Goal: Transaction & Acquisition: Book appointment/travel/reservation

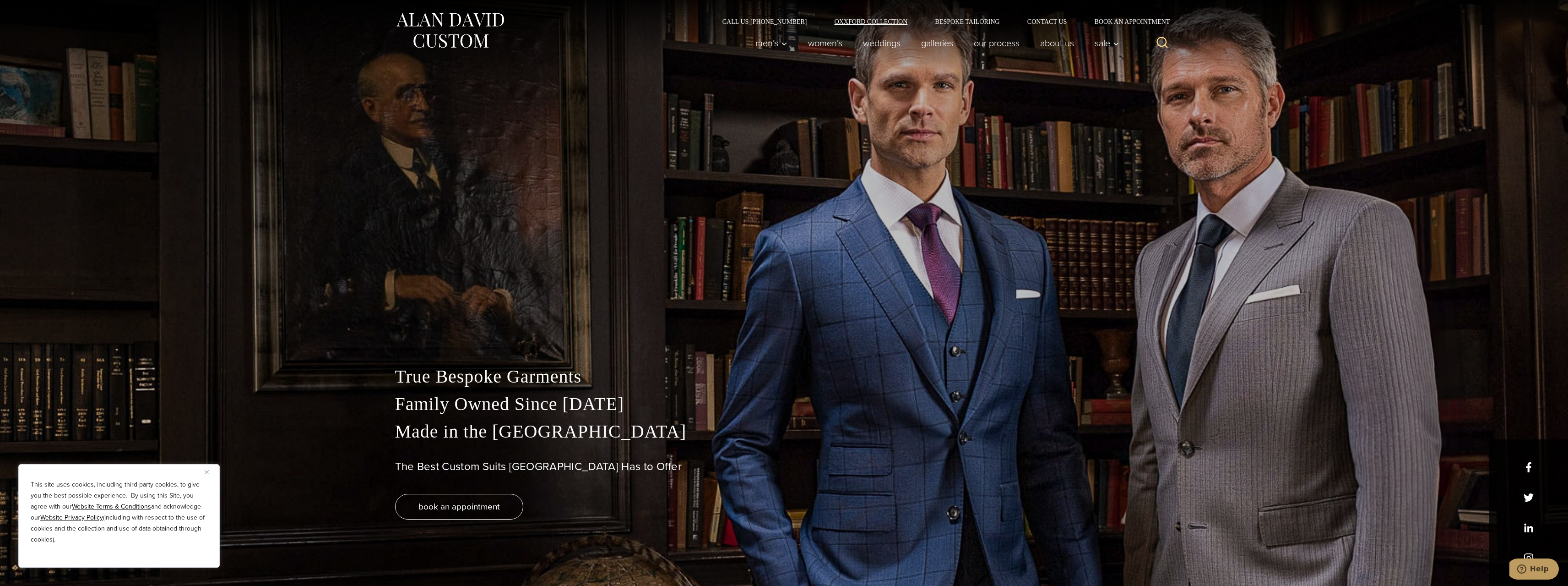
click at [855, 22] on link "Oxxford Collection" at bounding box center [870, 21] width 101 height 6
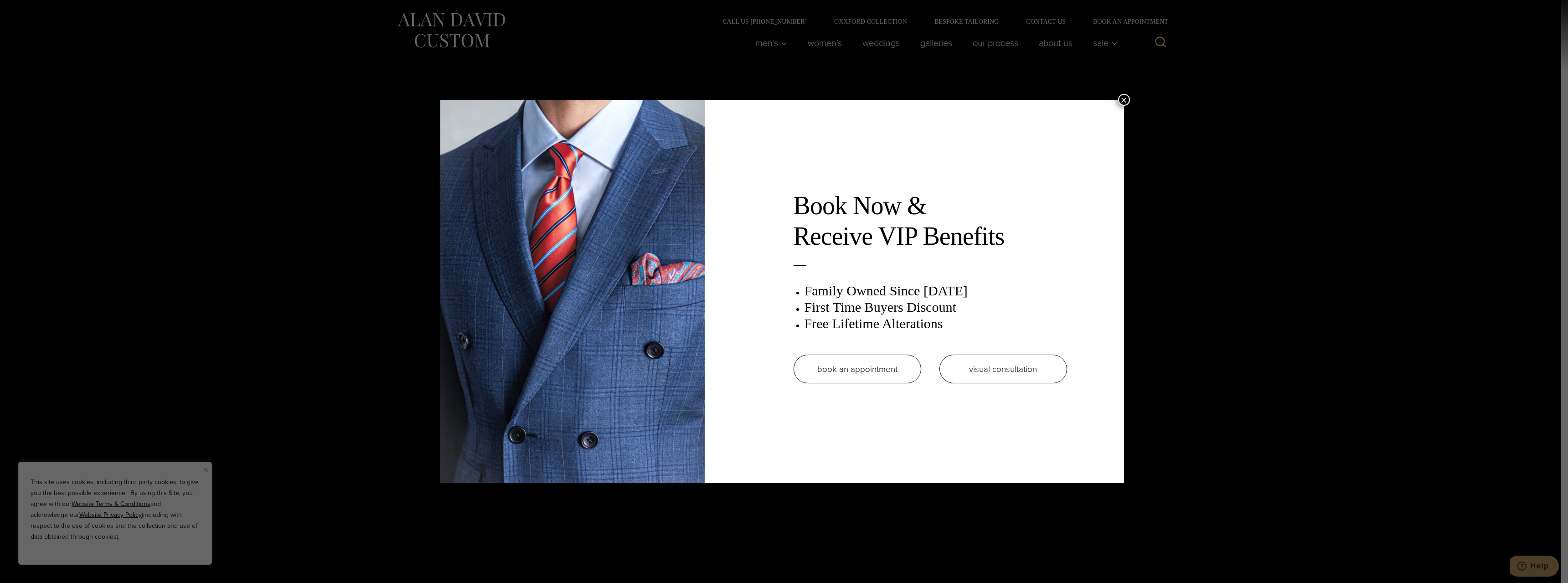
click at [861, 373] on link "book an appointment" at bounding box center [857, 369] width 128 height 29
